Goal: Information Seeking & Learning: Learn about a topic

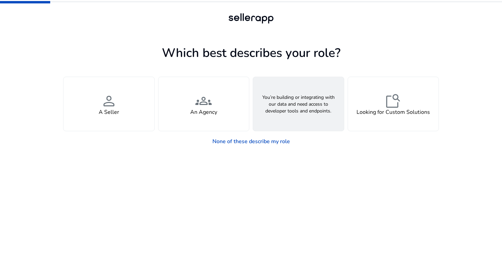
click at [301, 109] on h4 "API Solutions" at bounding box center [298, 112] width 34 height 6
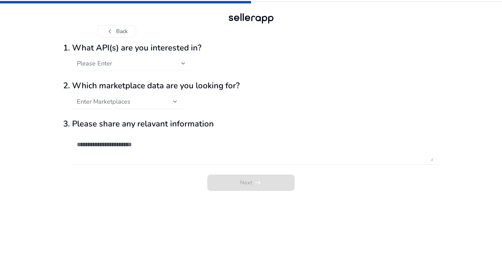
click at [166, 65] on div "Please Enter" at bounding box center [129, 64] width 104 height 8
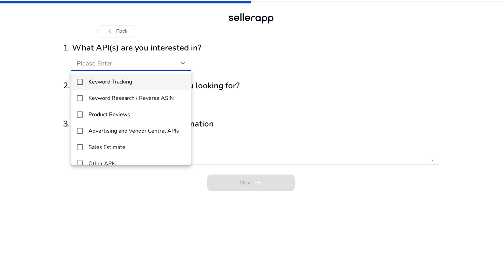
click at [150, 81] on span "Keyword Tracking" at bounding box center [136, 82] width 97 height 6
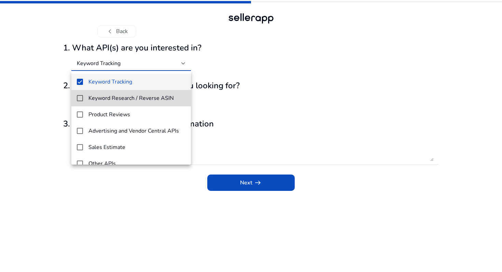
click at [156, 97] on h4 "Keyword Research / Reverse ASIN" at bounding box center [130, 98] width 85 height 6
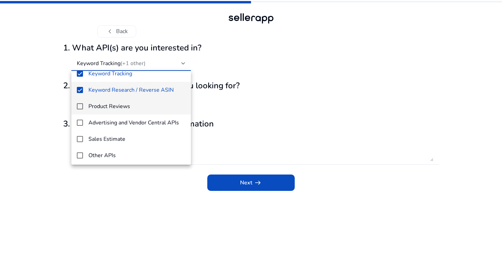
scroll to position [10, 0]
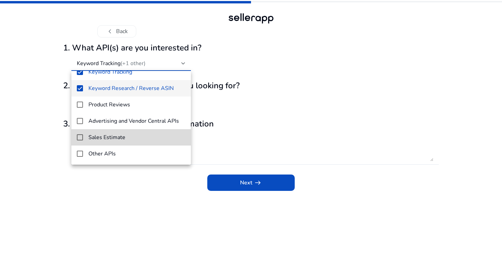
click at [166, 135] on span "Sales Estimate" at bounding box center [136, 137] width 97 height 6
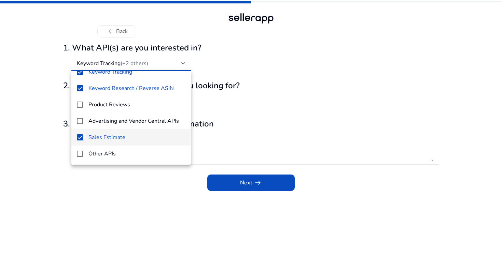
click at [251, 181] on div at bounding box center [251, 136] width 502 height 272
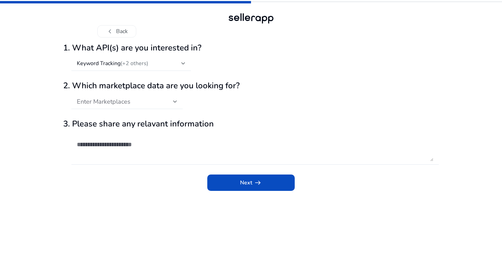
click at [159, 99] on div "Enter Marketplaces" at bounding box center [125, 102] width 96 height 8
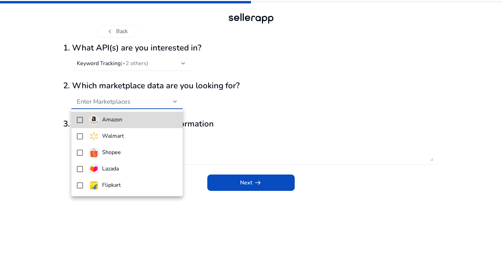
click at [156, 123] on span "Amazon" at bounding box center [132, 120] width 89 height 11
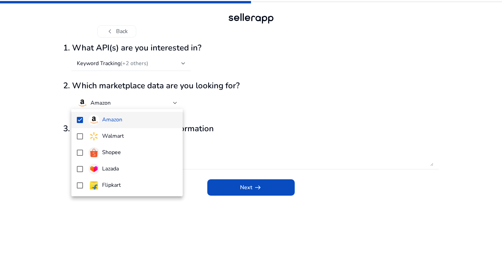
click at [274, 138] on div at bounding box center [251, 136] width 502 height 272
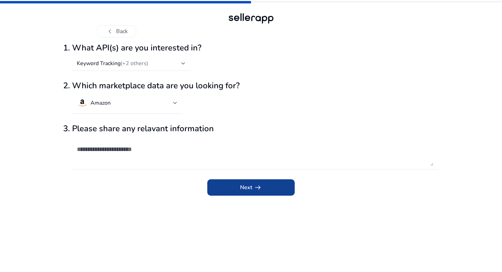
click at [229, 189] on span "submit" at bounding box center [250, 187] width 87 height 16
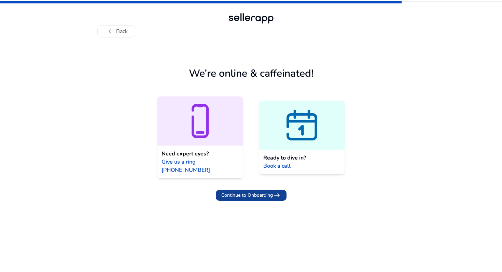
click at [278, 191] on span "arrow_right_alt" at bounding box center [277, 195] width 8 height 8
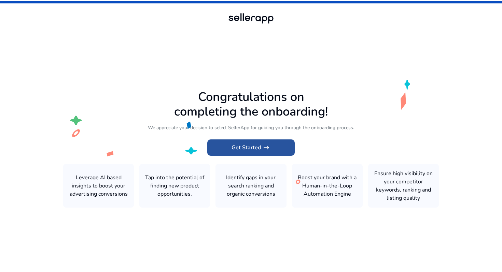
click at [254, 151] on span "Get Started arrow_right_alt" at bounding box center [250, 148] width 39 height 8
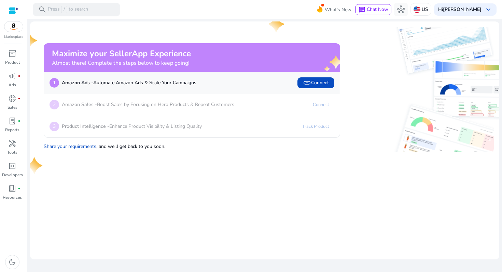
click at [264, 158] on mat-card "Maximize your SellerApp Experience Almost there! Complete the steps below to ke…" at bounding box center [264, 140] width 469 height 238
click at [368, 94] on div at bounding box center [419, 89] width 148 height 125
click at [60, 11] on p "Press / to search" at bounding box center [68, 10] width 40 height 8
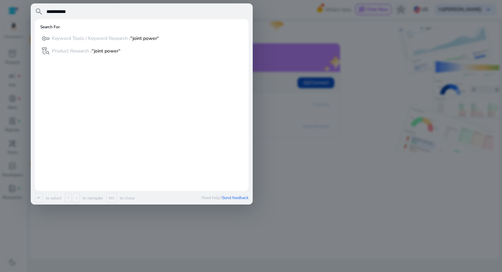
type input "**********"
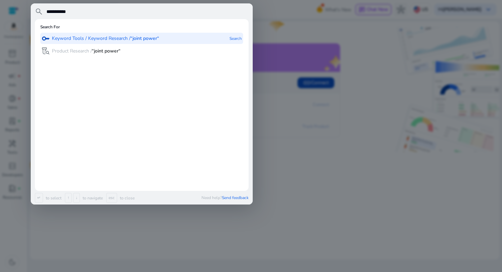
click at [130, 38] on p "Keyword Tools / Keyword Research / “joint power“" at bounding box center [105, 38] width 107 height 7
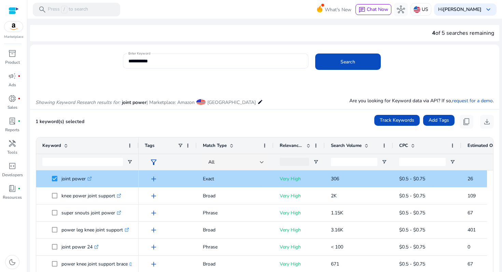
click at [153, 179] on span "add" at bounding box center [153, 179] width 8 height 8
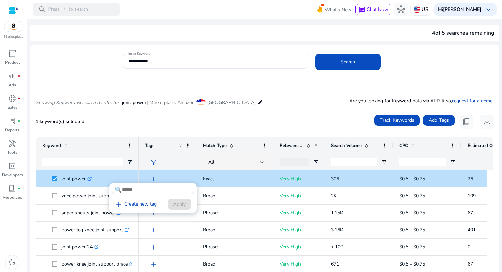
click at [211, 167] on div at bounding box center [251, 136] width 502 height 272
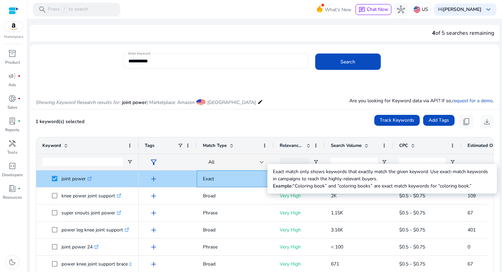
click at [222, 179] on p "Exact" at bounding box center [235, 179] width 64 height 14
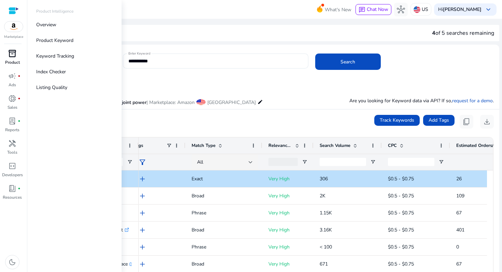
click at [12, 56] on span "inventory_2" at bounding box center [12, 53] width 8 height 8
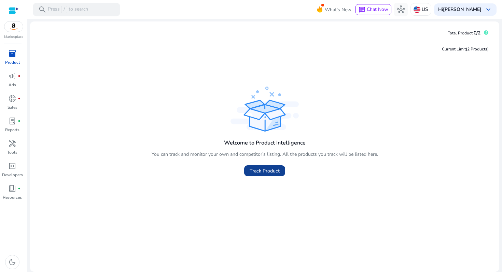
click at [267, 172] on span "Track Product" at bounding box center [264, 171] width 30 height 7
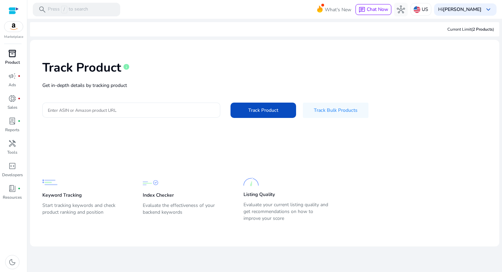
click at [163, 111] on input "Enter ASIN or Amazon product URL" at bounding box center [131, 110] width 167 height 8
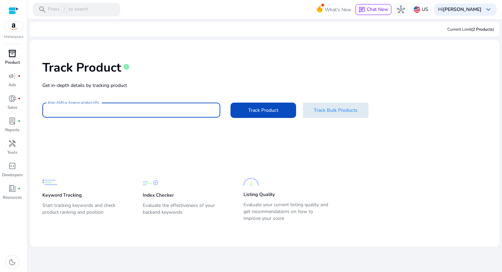
click at [334, 112] on span "Track Bulk Products" at bounding box center [336, 110] width 44 height 7
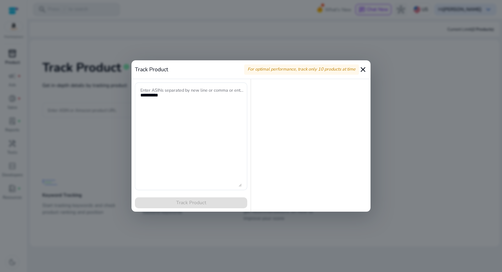
click at [364, 68] on mat-icon "close" at bounding box center [363, 70] width 8 height 8
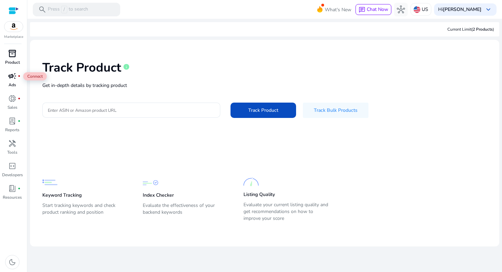
click at [13, 78] on span "campaign" at bounding box center [12, 76] width 8 height 8
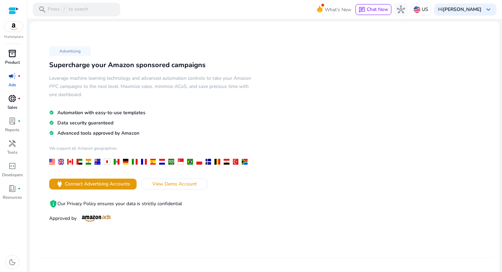
click at [13, 102] on span "donut_small" at bounding box center [12, 99] width 8 height 8
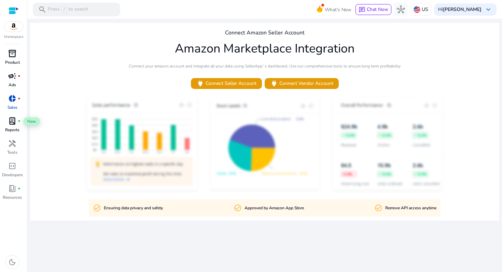
click at [13, 126] on div "lab_profile fiber_manual_record" at bounding box center [12, 121] width 19 height 11
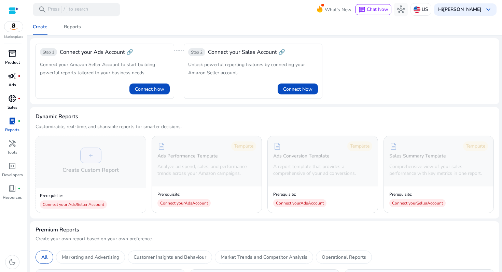
click at [13, 59] on p "Product" at bounding box center [12, 62] width 15 height 6
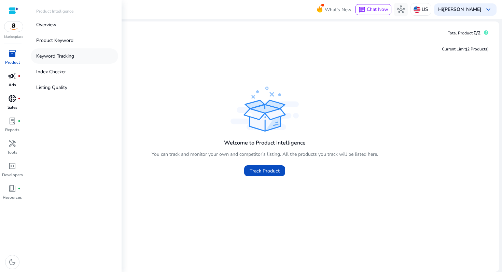
click at [68, 58] on p "Keyword Tracking" at bounding box center [55, 56] width 38 height 7
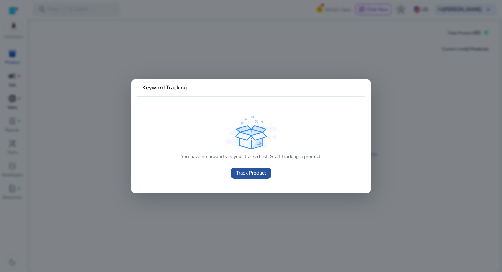
click at [252, 174] on span "Track Product" at bounding box center [251, 173] width 30 height 7
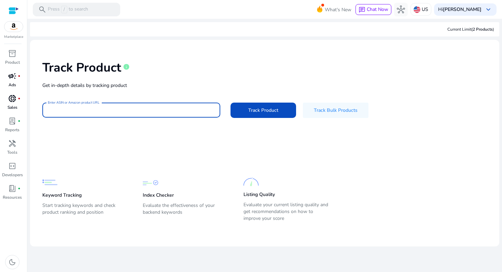
click at [172, 110] on input "Enter ASIN or Amazon product URL" at bounding box center [131, 110] width 167 height 8
type input "*********"
click at [230, 103] on button "Track Product" at bounding box center [263, 110] width 66 height 15
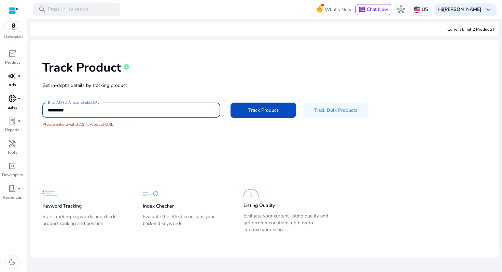
drag, startPoint x: 90, startPoint y: 108, endPoint x: 48, endPoint y: 109, distance: 42.7
click at [47, 110] on div "Enter ASIN or Amazon product URL *********" at bounding box center [131, 110] width 178 height 15
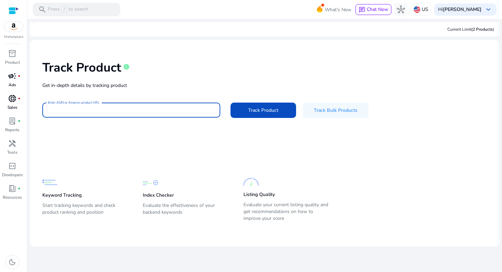
click at [14, 11] on div at bounding box center [14, 11] width 10 height 8
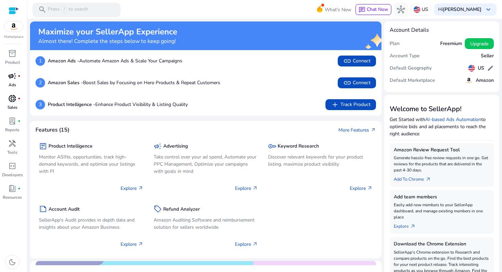
click at [73, 9] on p "Press / to search" at bounding box center [68, 10] width 40 height 8
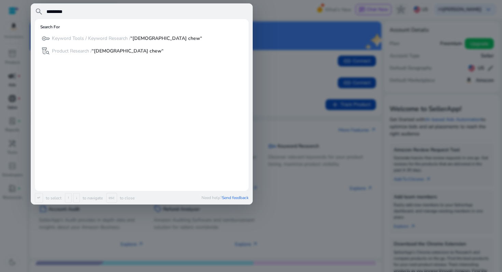
type input "*********"
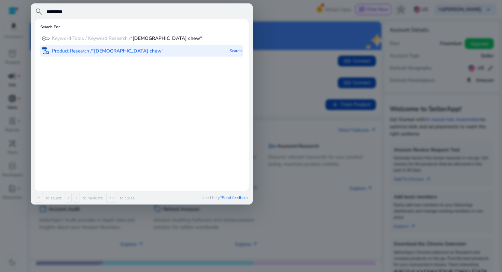
click at [143, 50] on div "lab_research Product Research / “buda chew“ Search" at bounding box center [141, 50] width 203 height 11
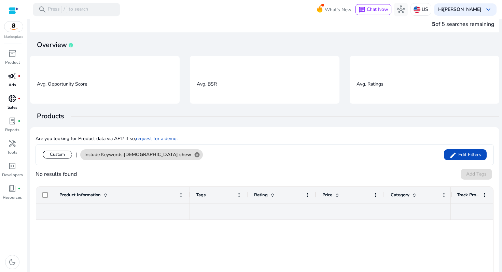
scroll to position [2, 0]
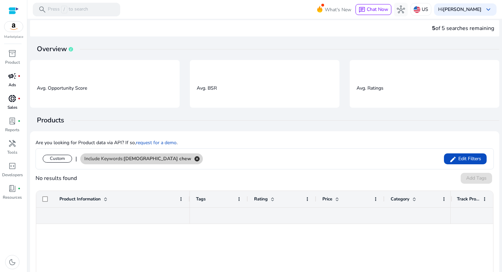
click at [191, 159] on mat-icon "cancel" at bounding box center [197, 159] width 12 height 6
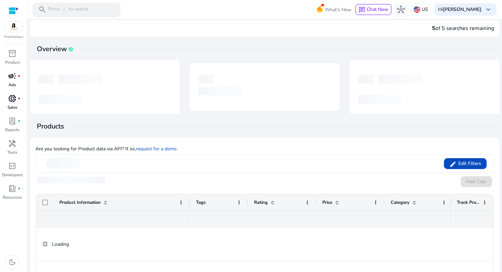
click at [78, 11] on p "Press / to search" at bounding box center [68, 10] width 40 height 8
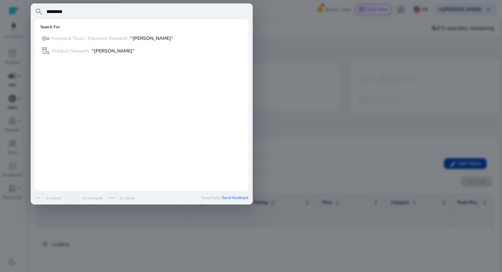
type input "*********"
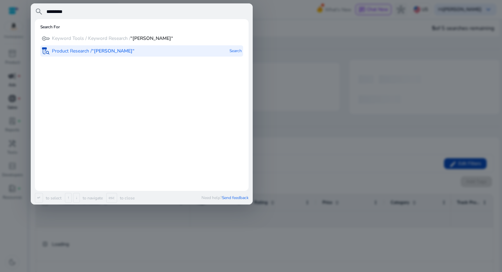
click at [99, 51] on b "“buba chew“" at bounding box center [113, 51] width 43 height 6
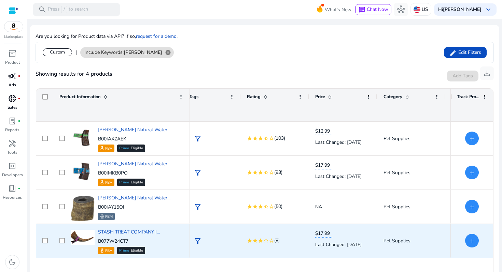
scroll to position [0, 21]
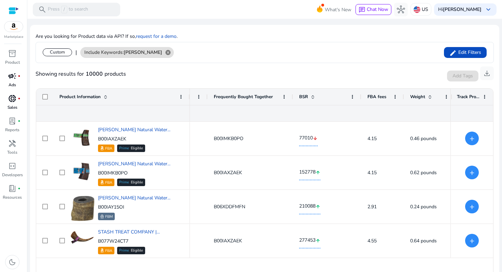
click at [305, 97] on span "BSR" at bounding box center [303, 97] width 9 height 6
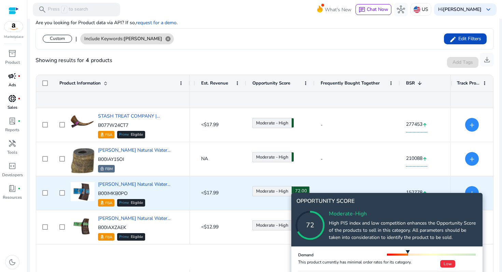
scroll to position [0, 290]
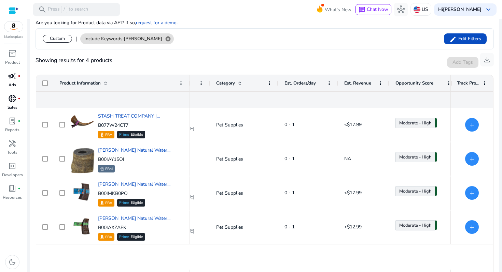
click at [301, 82] on span "Est. Orders/day" at bounding box center [299, 83] width 31 height 6
click at [329, 83] on span at bounding box center [328, 83] width 5 height 5
click at [321, 56] on div "Showing results for 4 products Add Tags Track Product download" at bounding box center [264, 60] width 458 height 22
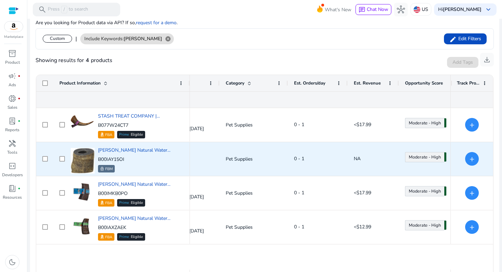
scroll to position [0, 171]
